Goal: Use online tool/utility: Use online tool/utility

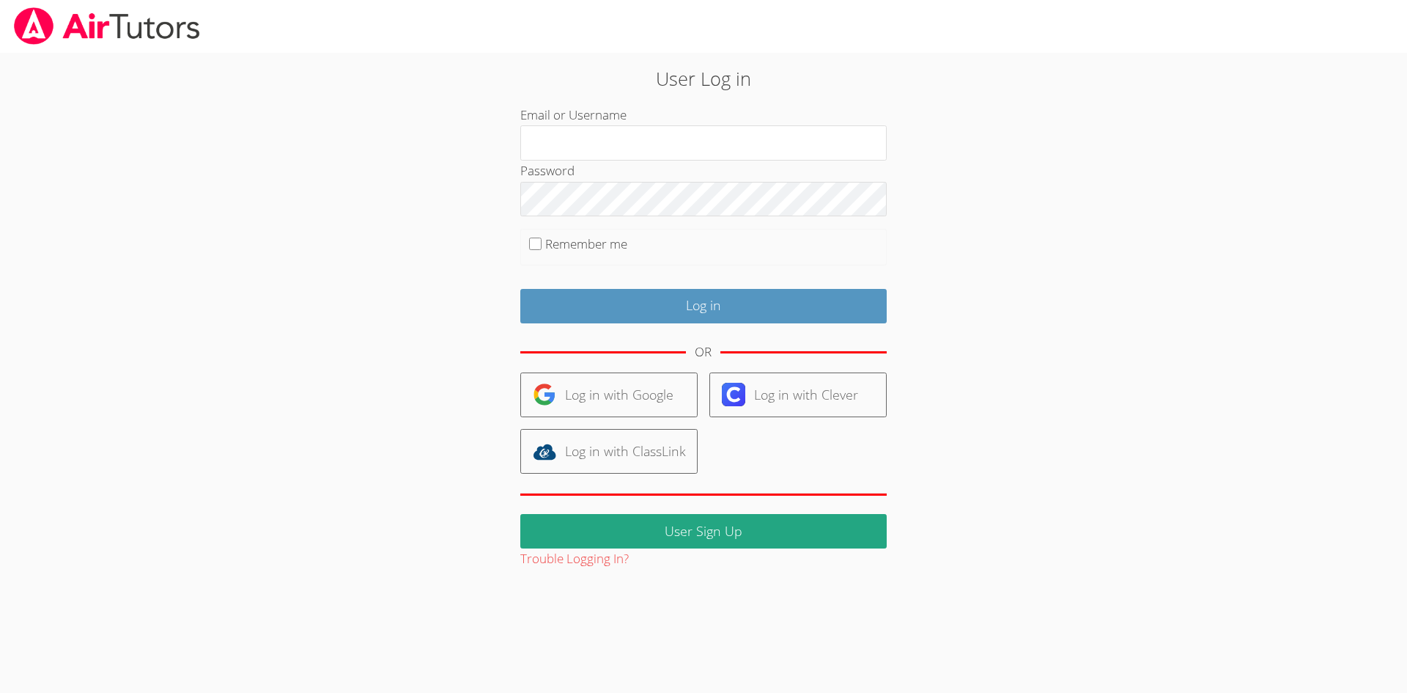
type input "rsyoung05@gmail.com"
click at [569, 250] on label "Remember me" at bounding box center [586, 243] width 82 height 17
click at [542, 250] on input "Remember me" at bounding box center [535, 243] width 12 height 12
checkbox input "true"
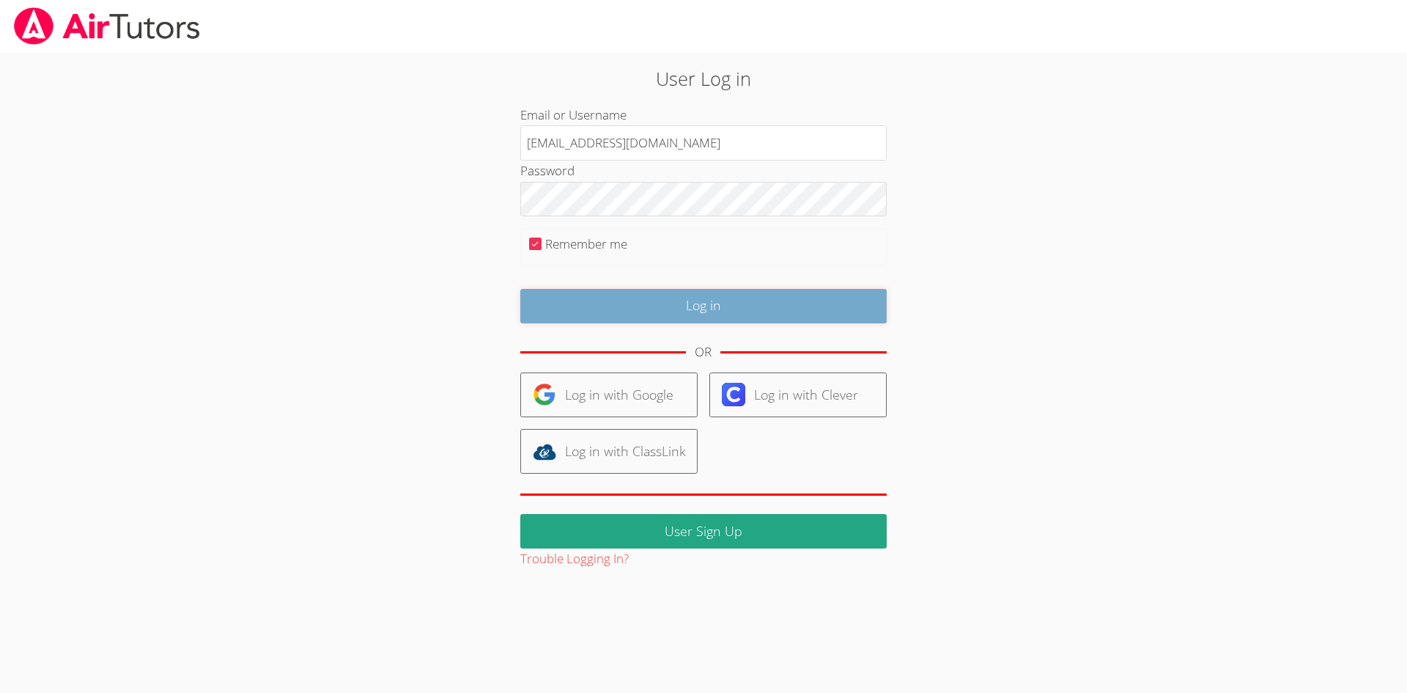
click at [633, 299] on input "Log in" at bounding box center [703, 306] width 366 height 34
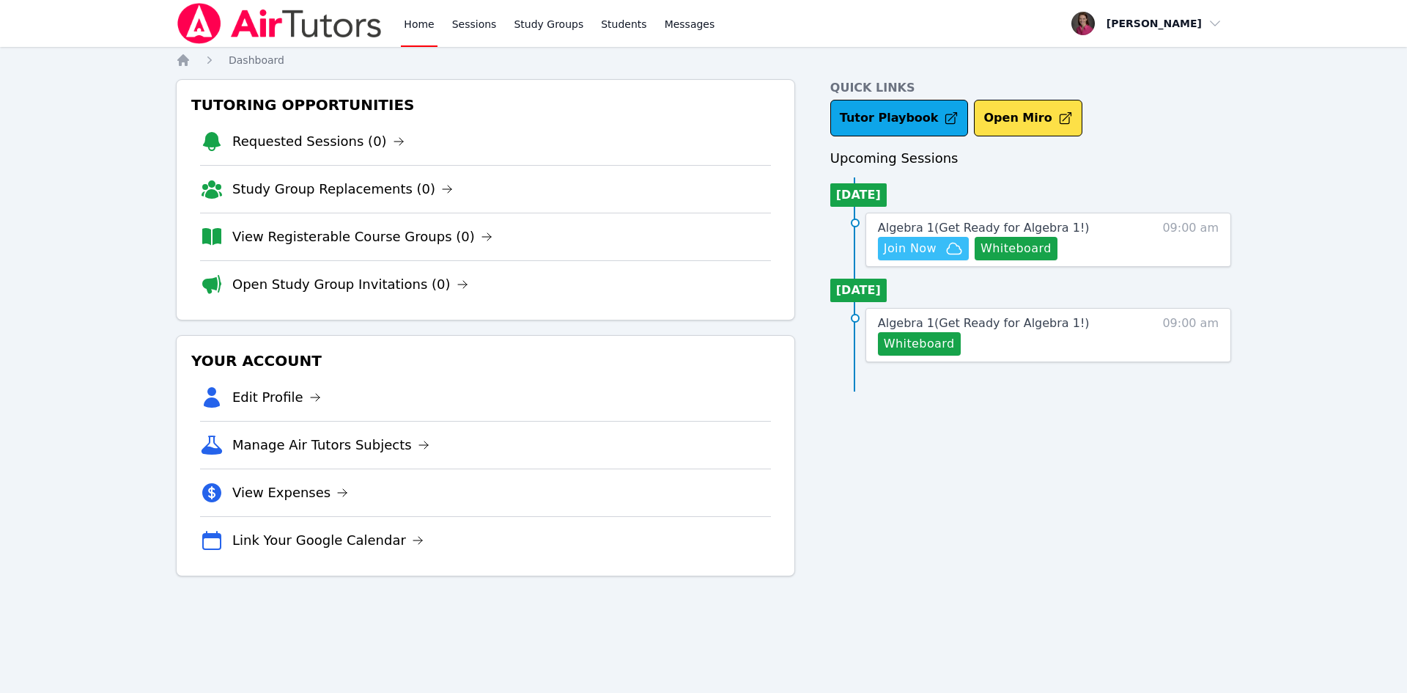
click at [903, 249] on span "Join Now" at bounding box center [910, 249] width 53 height 18
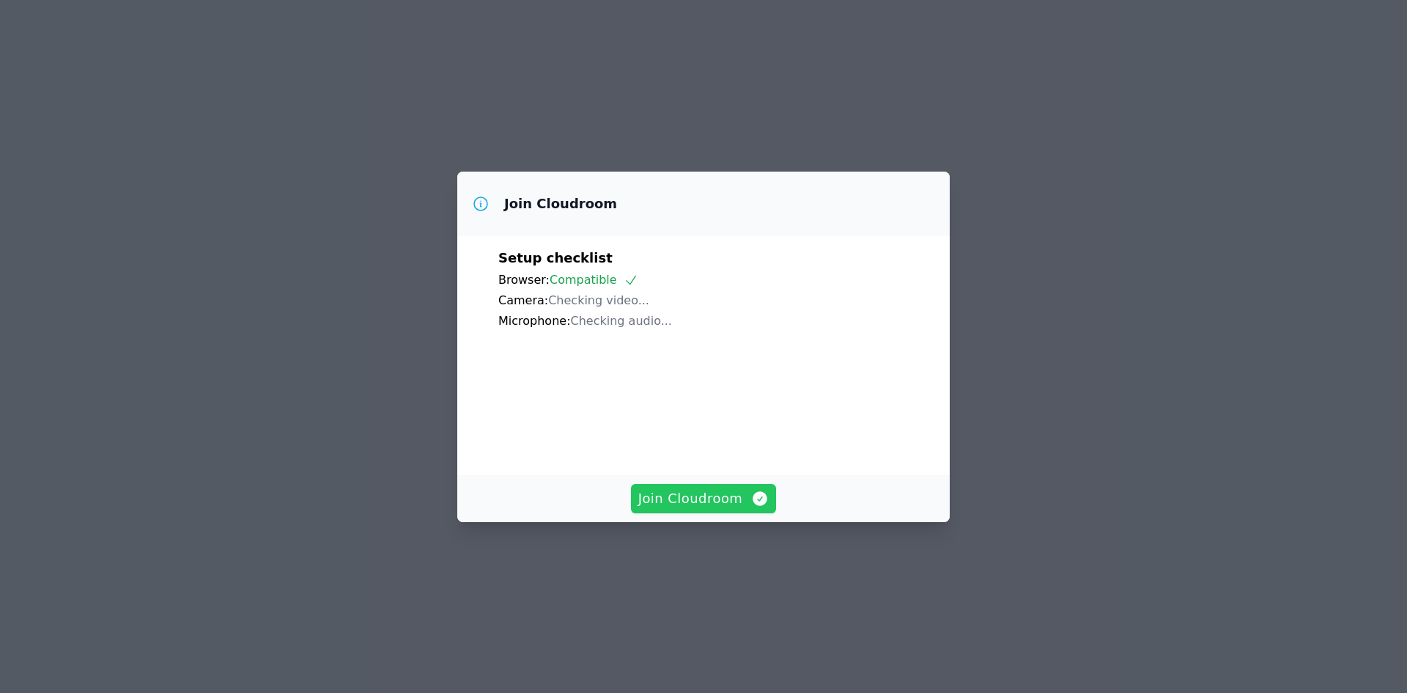
click at [682, 509] on span "Join Cloudroom" at bounding box center [703, 498] width 131 height 21
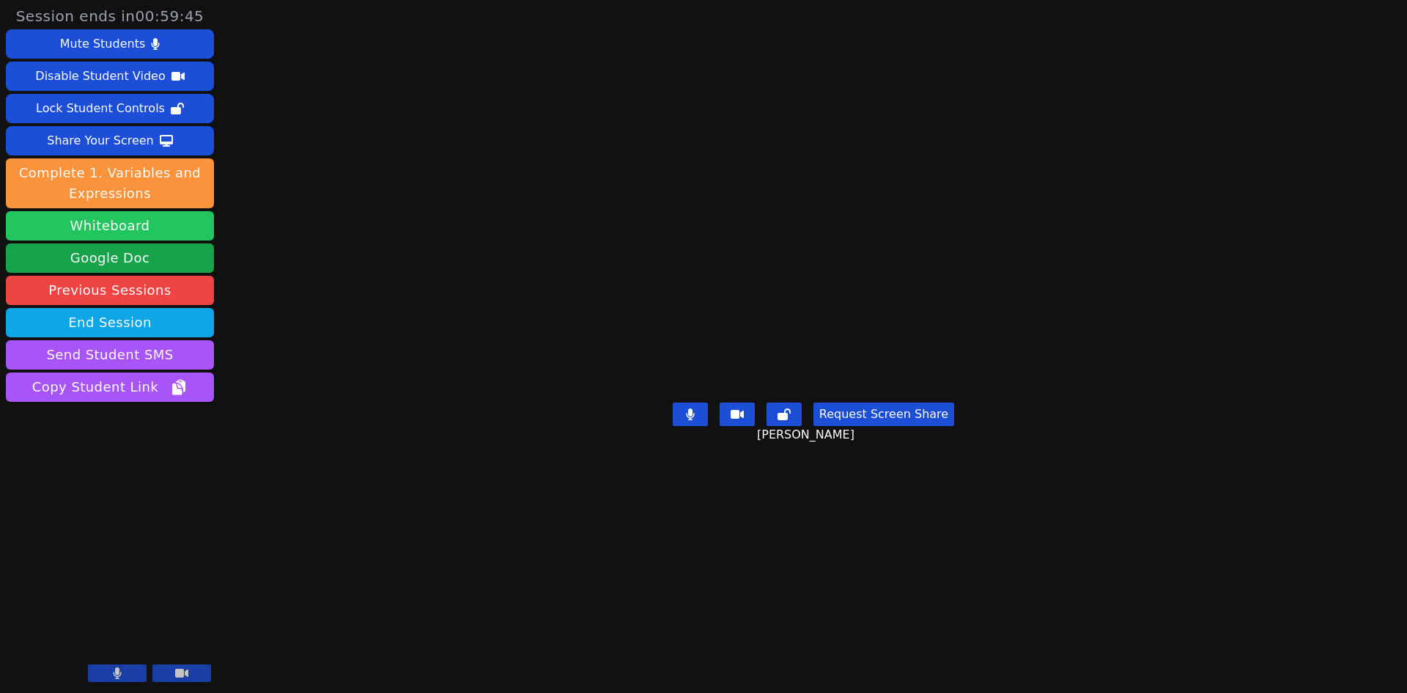
click at [111, 222] on button "Whiteboard" at bounding box center [110, 225] width 208 height 29
